Goal: Information Seeking & Learning: Learn about a topic

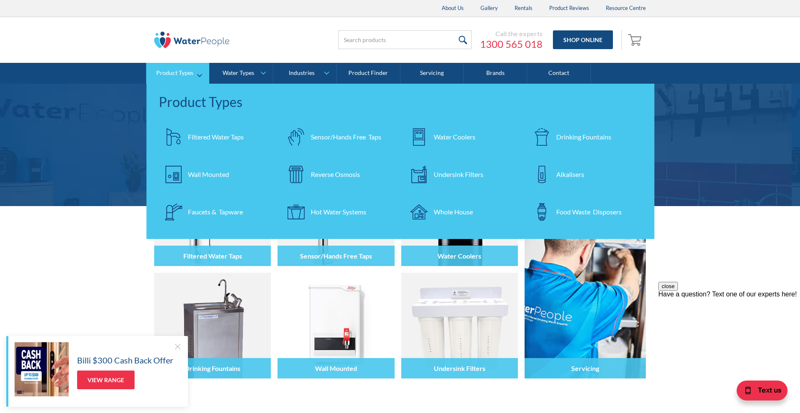
click at [319, 174] on div "Reverse Osmosis" at bounding box center [335, 175] width 49 height 10
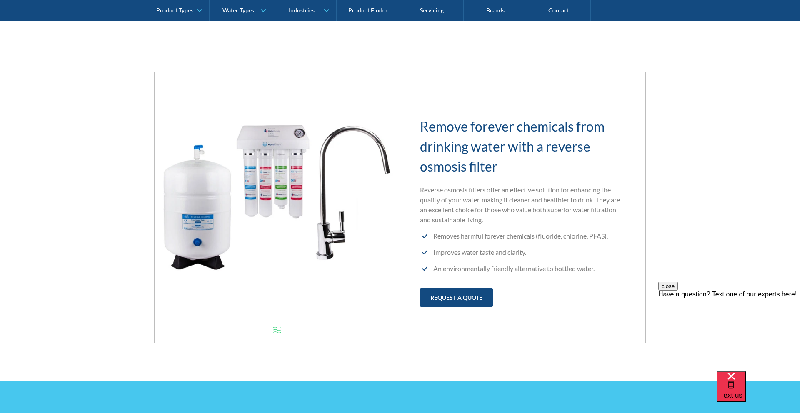
scroll to position [314, 0]
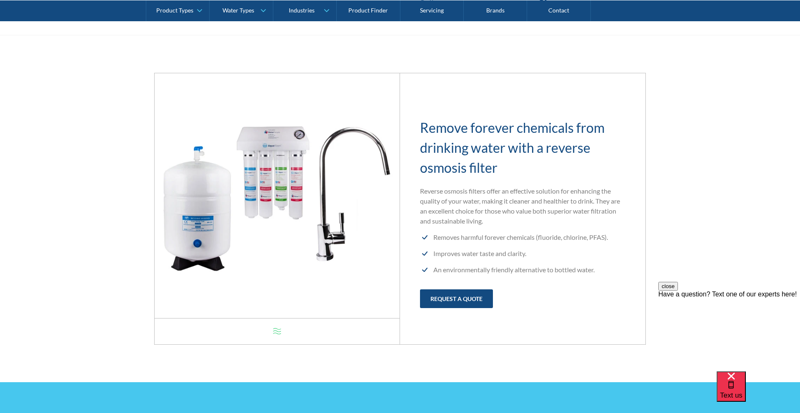
click at [284, 193] on img at bounding box center [277, 195] width 245 height 245
click at [273, 138] on img at bounding box center [277, 195] width 245 height 245
click at [461, 165] on h2 "Remove forever chemicals from drinking water with a reverse osmosis filter" at bounding box center [522, 148] width 205 height 60
